Goal: Task Accomplishment & Management: Use online tool/utility

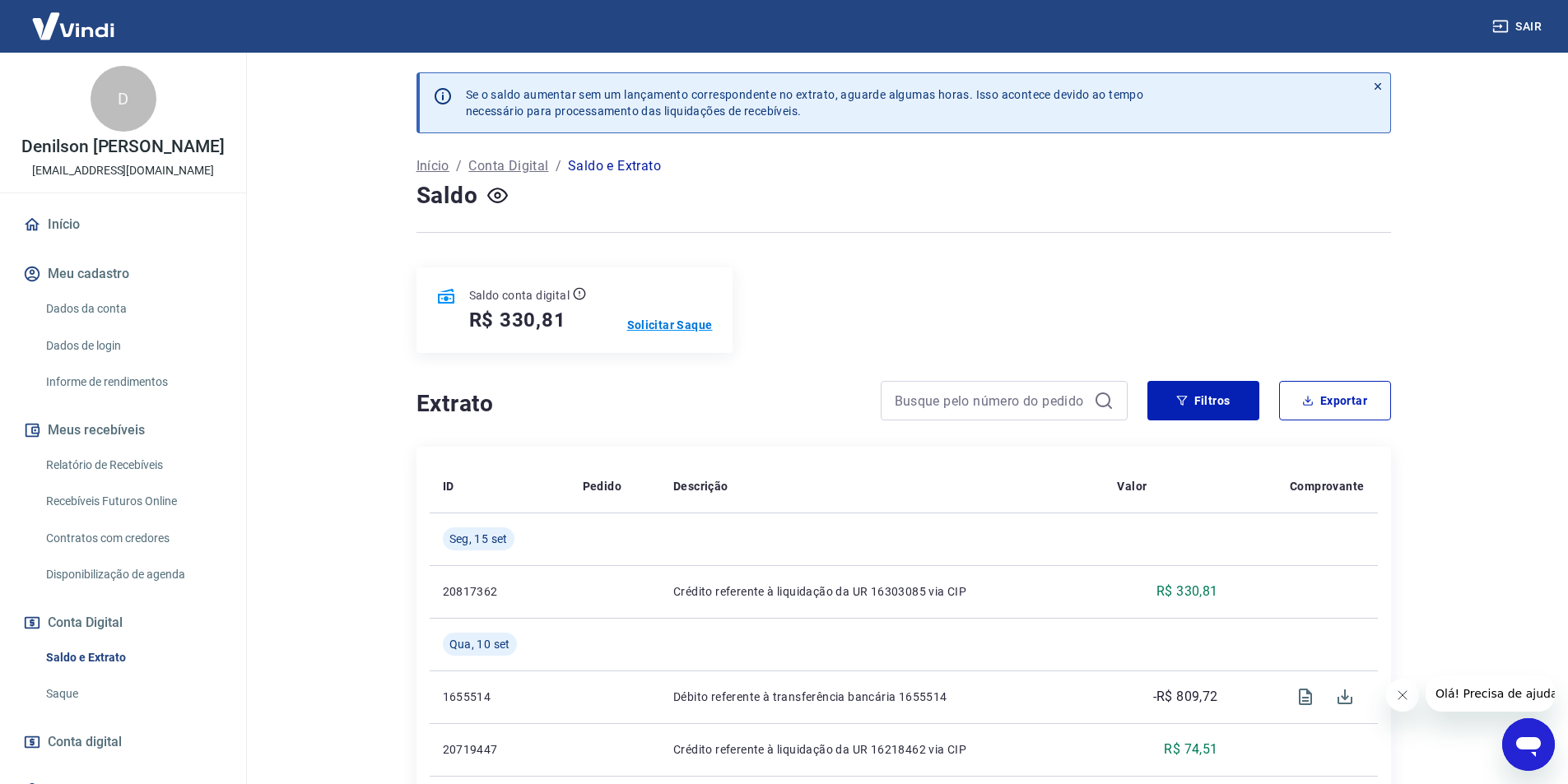
click at [658, 326] on p "Solicitar Saque" at bounding box center [670, 325] width 86 height 16
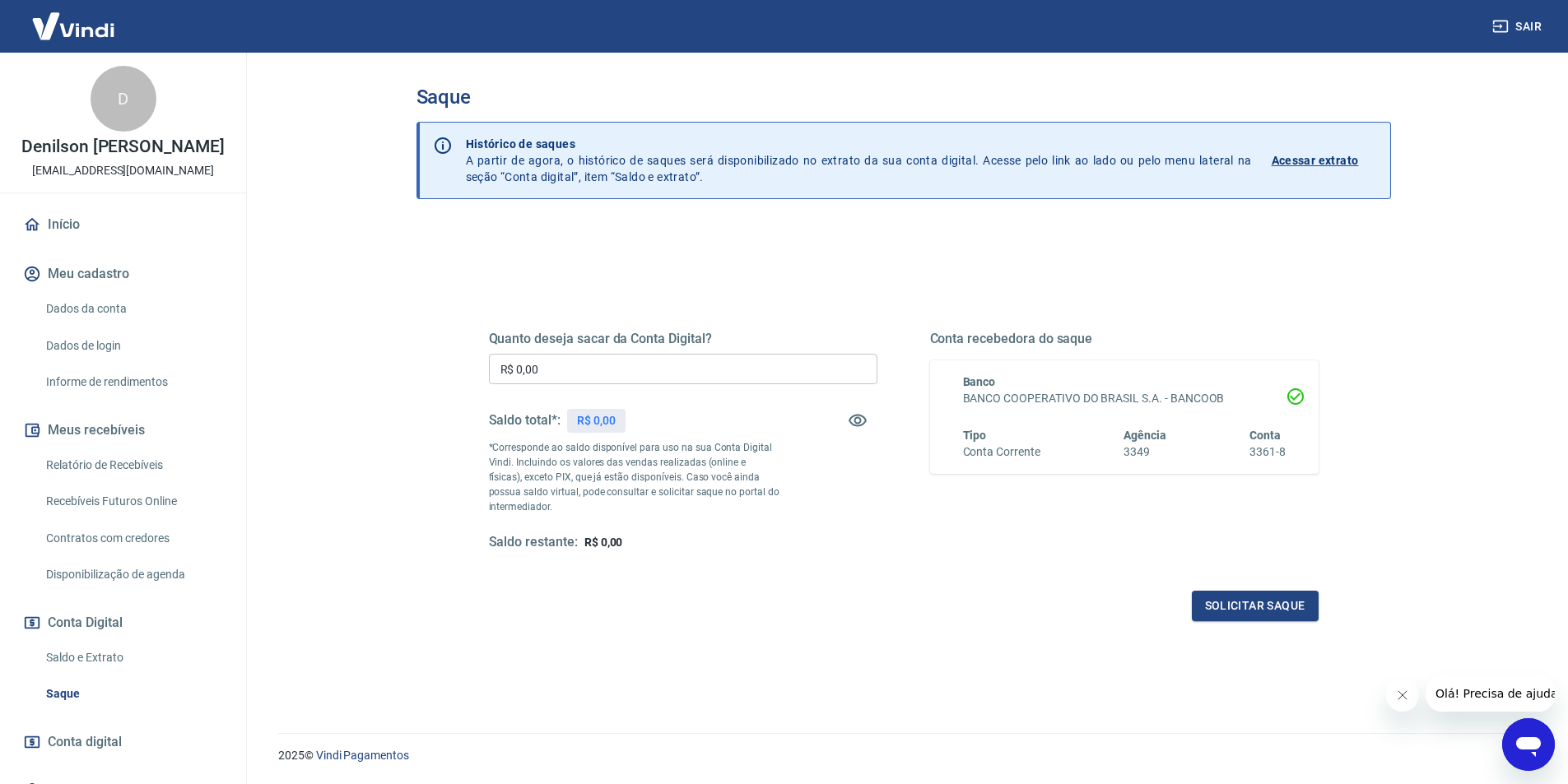
click at [573, 375] on input "R$ 0,00" at bounding box center [682, 369] width 389 height 30
type input "R$ 330,81"
click at [1232, 612] on button "Solicitar saque" at bounding box center [1254, 606] width 127 height 30
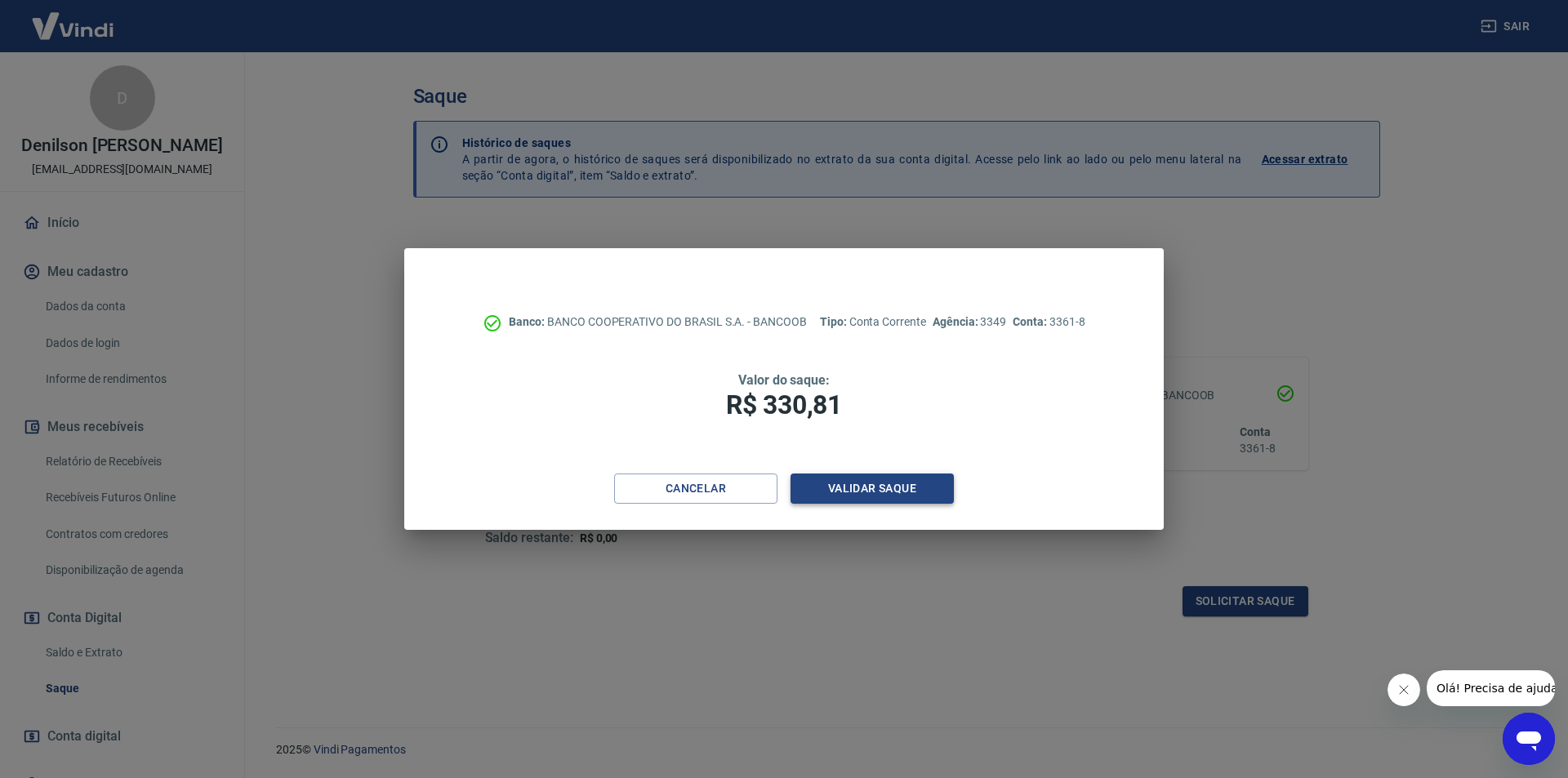
click at [842, 489] on button "Validar saque" at bounding box center [872, 489] width 164 height 30
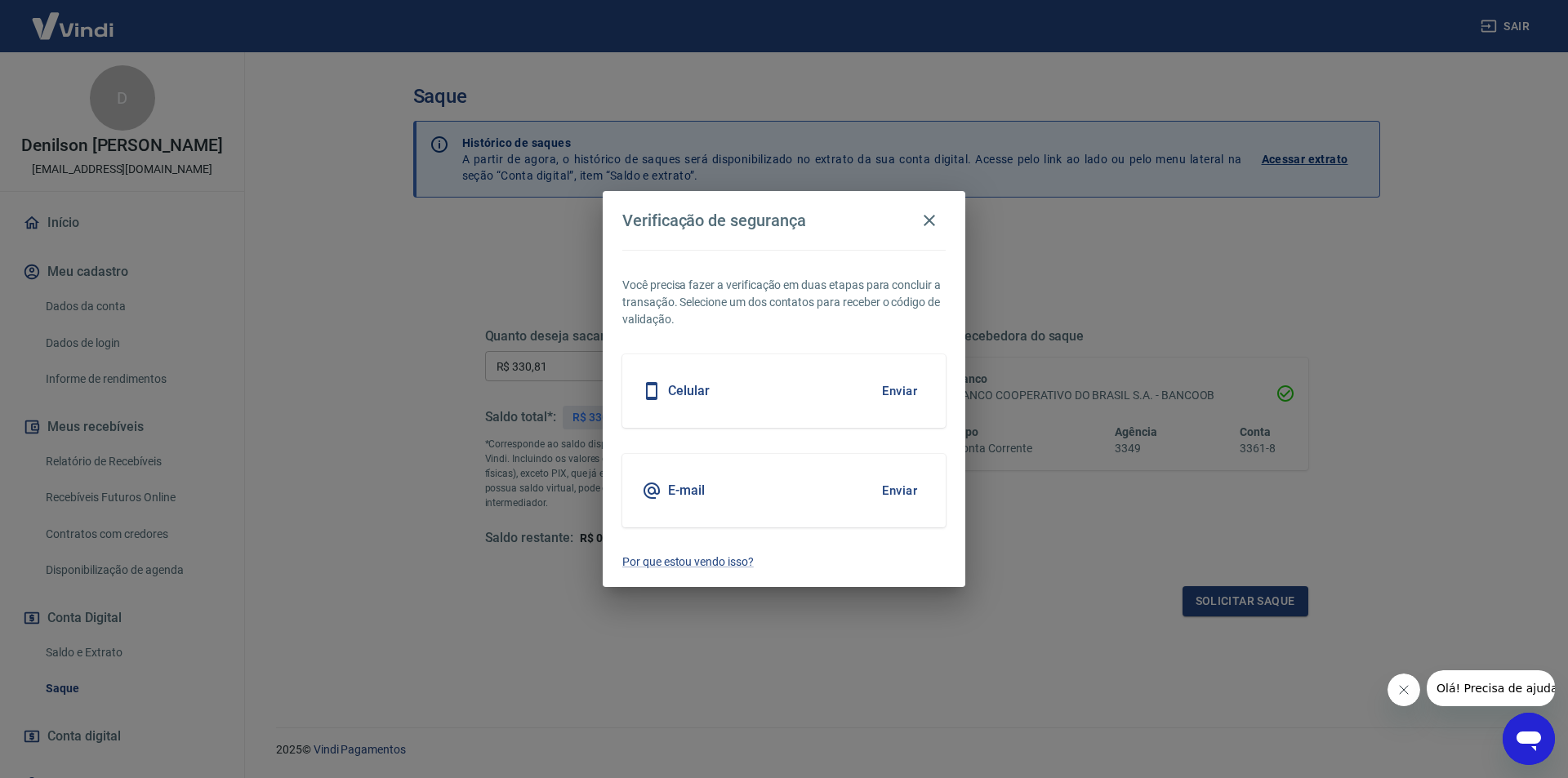
click at [902, 485] on button "Enviar" at bounding box center [900, 491] width 54 height 35
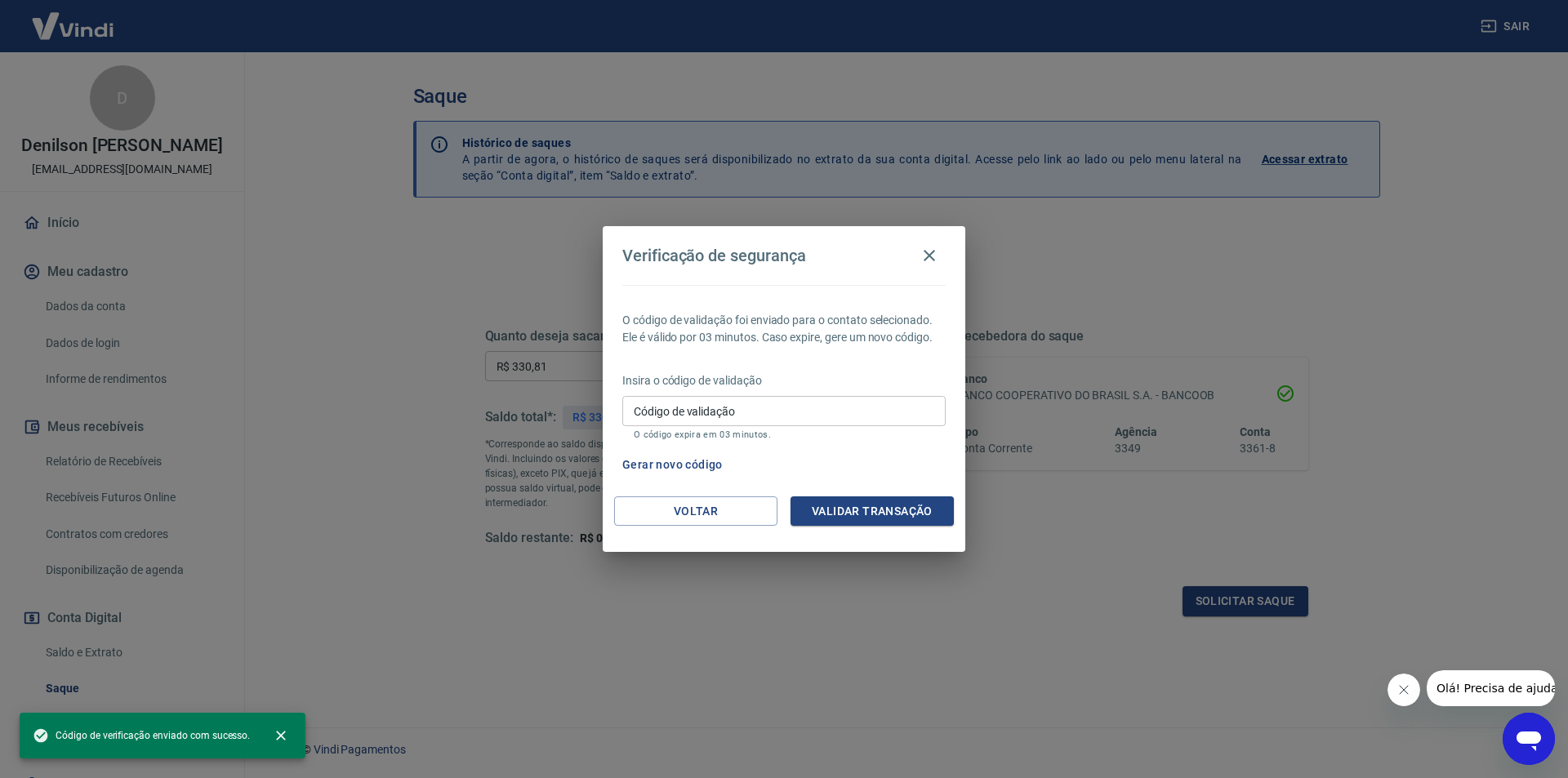
click at [684, 404] on input "Código de validação" at bounding box center [784, 411] width 323 height 30
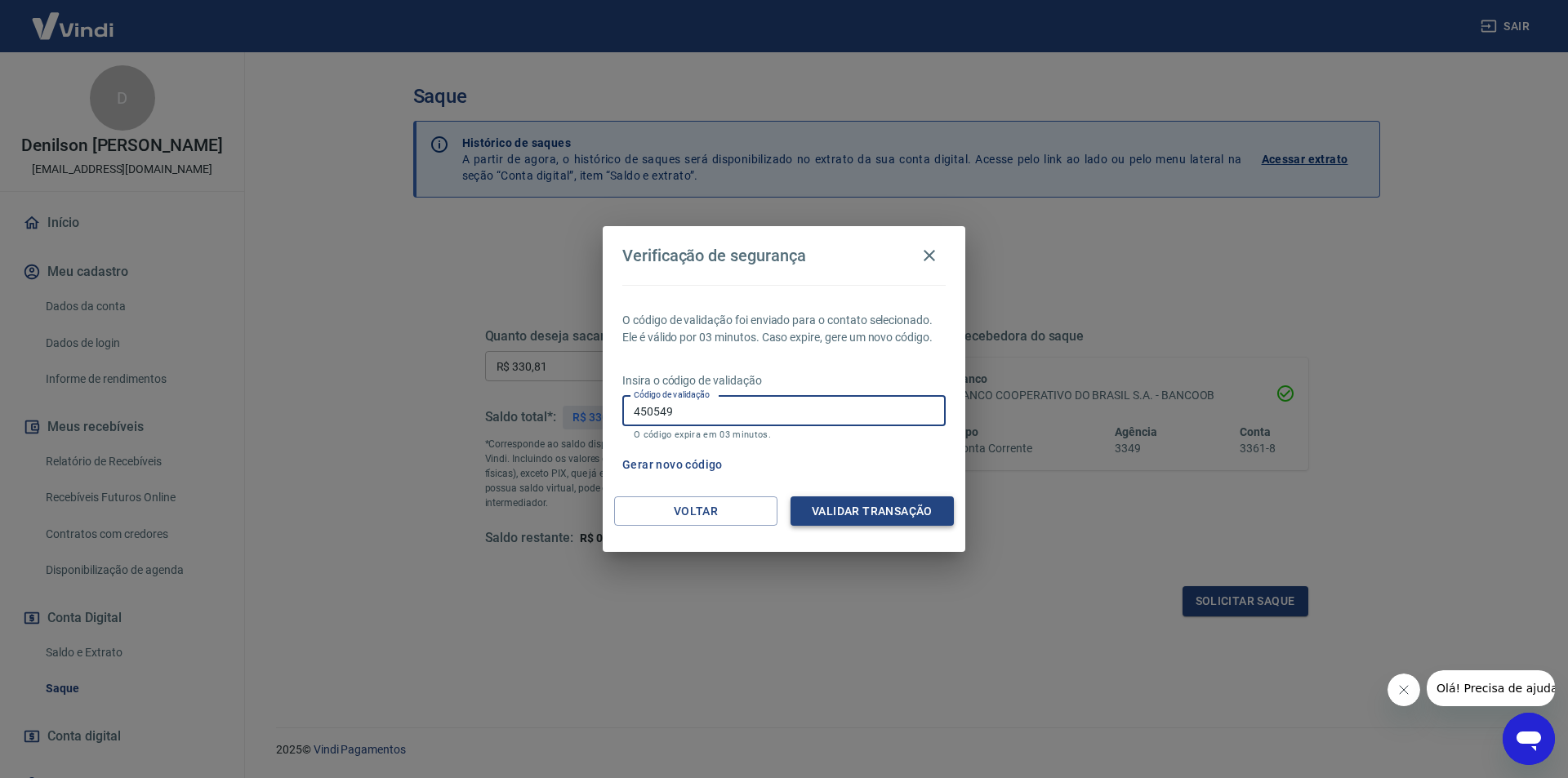
type input "450549"
click at [829, 505] on button "Validar transação" at bounding box center [872, 511] width 164 height 30
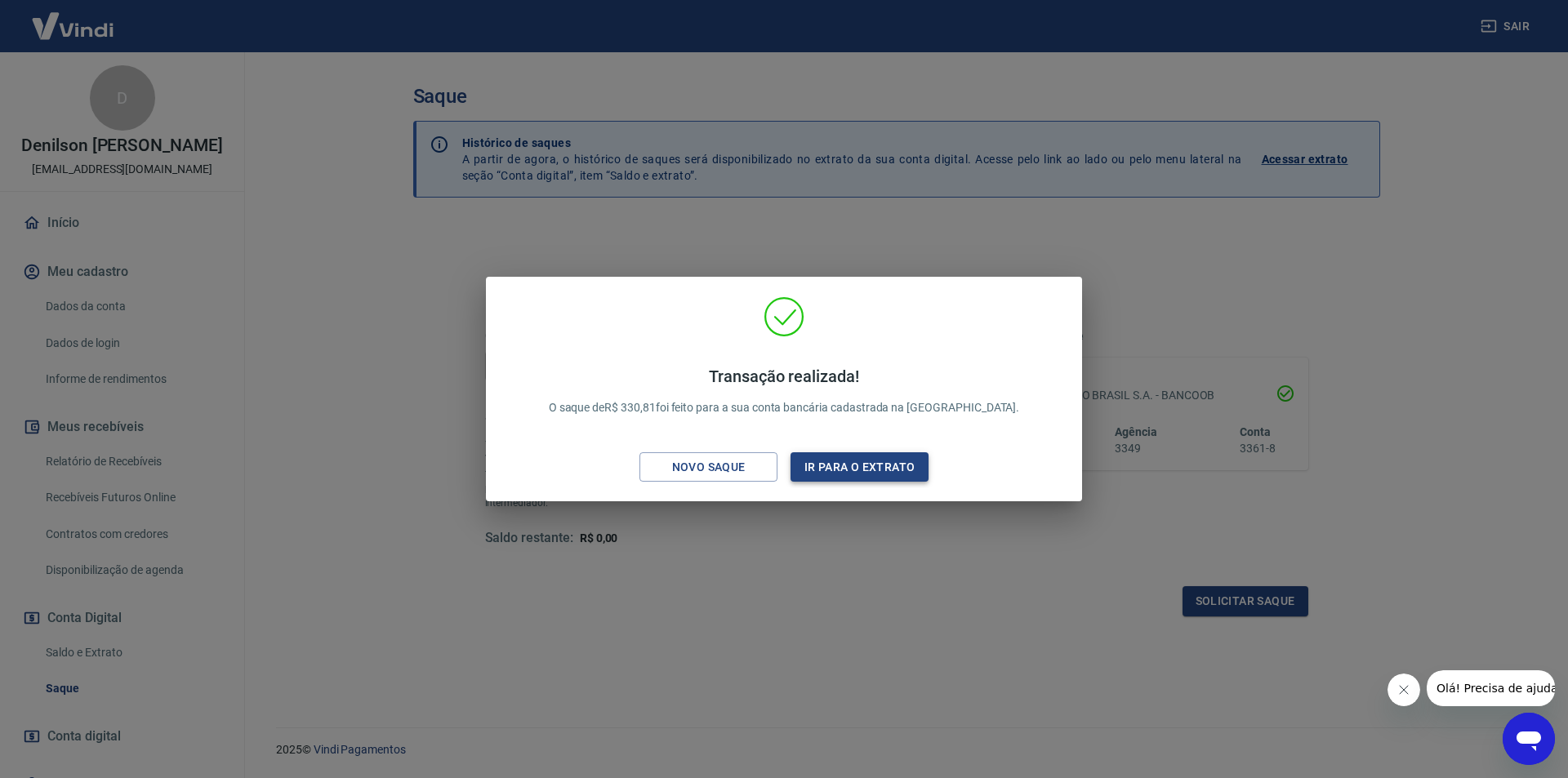
click at [842, 467] on button "Ir para o extrato" at bounding box center [859, 468] width 138 height 30
